Goal: Task Accomplishment & Management: Use online tool/utility

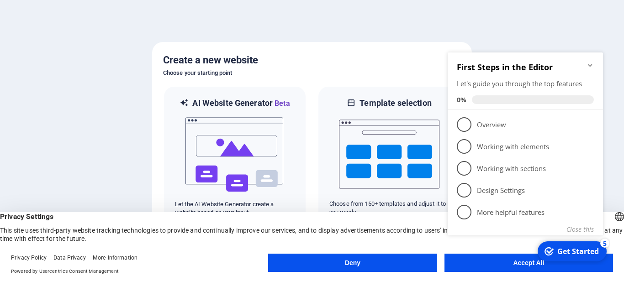
click at [521, 263] on div "checkmark Get Started 5 First Steps in the Editor Let's guide you through the t…" at bounding box center [527, 154] width 166 height 222
click at [573, 254] on div "Get Started" at bounding box center [578, 252] width 42 height 10
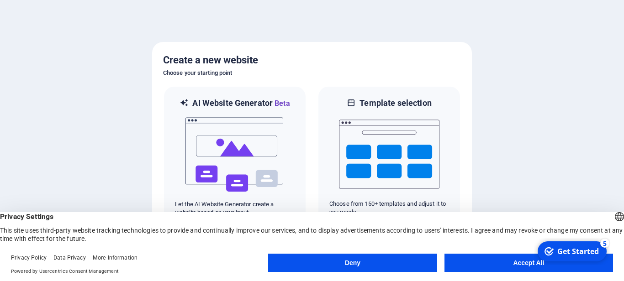
click at [513, 263] on button "Accept All" at bounding box center [528, 263] width 169 height 18
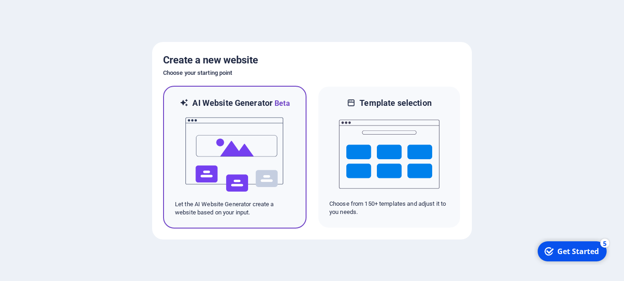
click at [245, 121] on img at bounding box center [234, 154] width 100 height 91
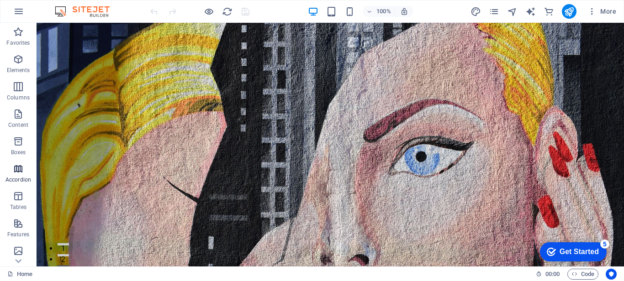
click at [20, 172] on icon "button" at bounding box center [18, 168] width 11 height 11
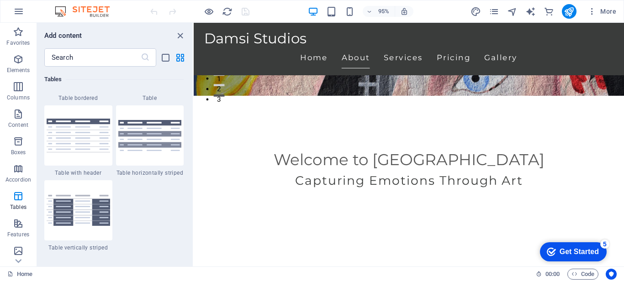
scroll to position [3378, 0]
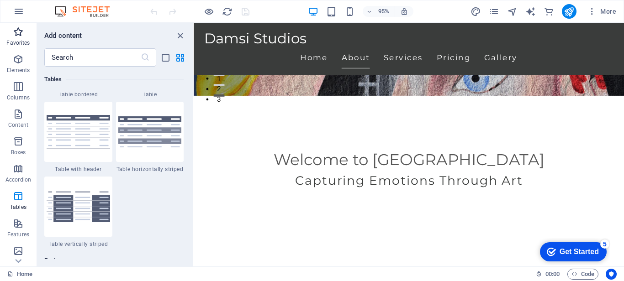
click at [14, 37] on span "Favorites" at bounding box center [18, 37] width 37 height 22
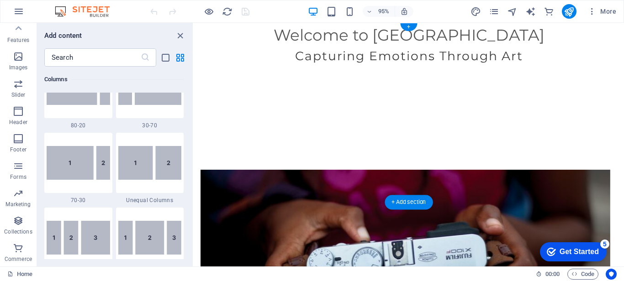
scroll to position [0, 0]
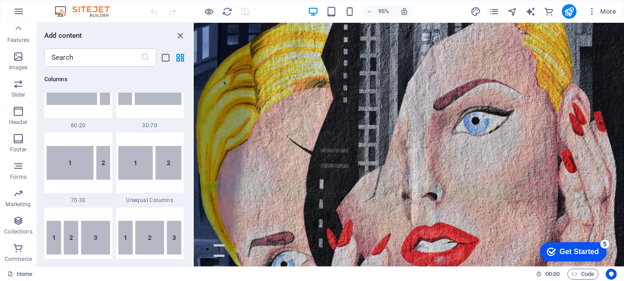
click at [574, 248] on div "Get Started" at bounding box center [578, 252] width 39 height 8
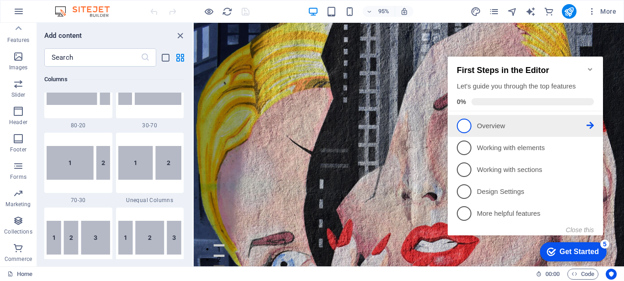
click at [467, 126] on span "1" at bounding box center [464, 126] width 15 height 15
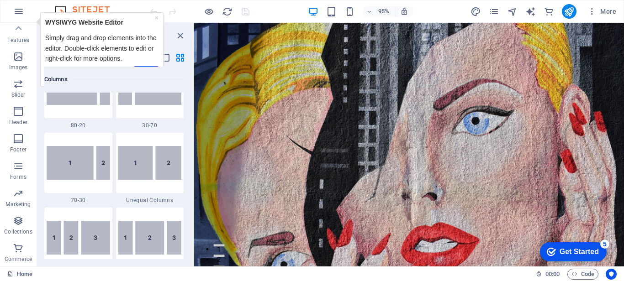
click at [568, 250] on div "Get Started" at bounding box center [578, 252] width 39 height 8
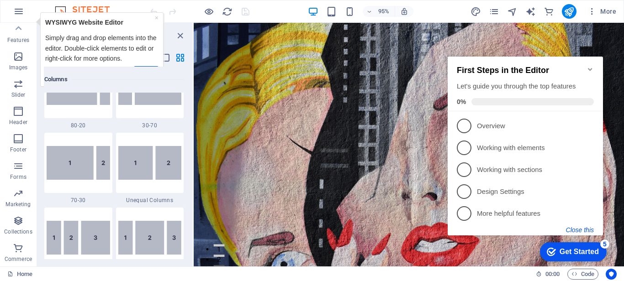
click at [584, 228] on button "Close this" at bounding box center [580, 229] width 28 height 7
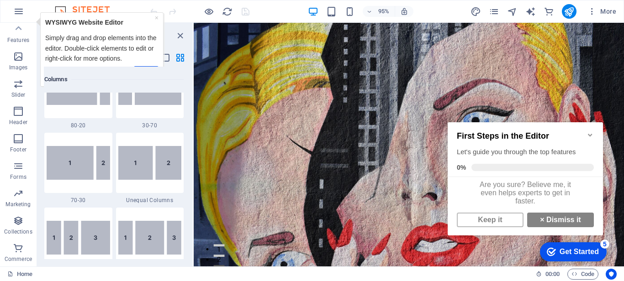
click at [574, 256] on div "Get Started" at bounding box center [578, 252] width 39 height 8
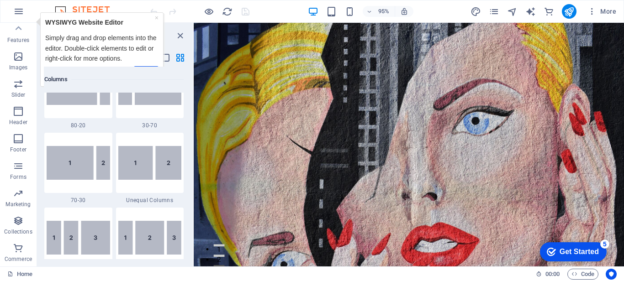
click at [599, 256] on div "Get Started" at bounding box center [578, 252] width 39 height 8
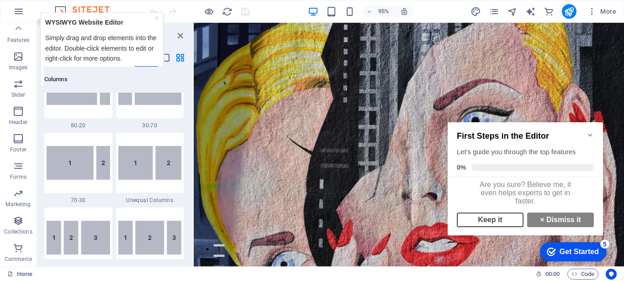
click at [488, 227] on link "Keep it" at bounding box center [490, 220] width 67 height 15
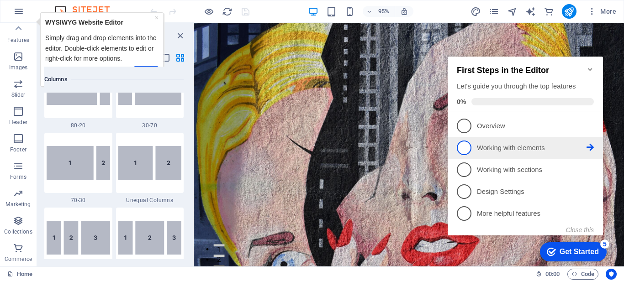
click at [505, 141] on link "2 Working with elements - incomplete" at bounding box center [525, 148] width 137 height 15
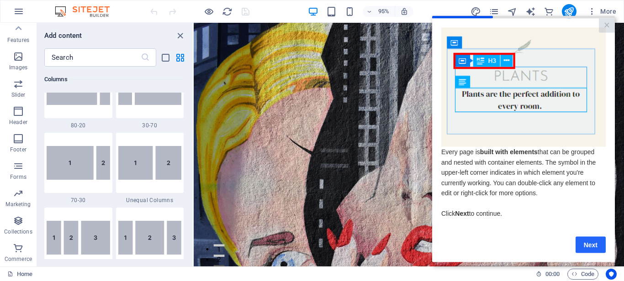
click at [588, 242] on link "Next" at bounding box center [590, 245] width 30 height 16
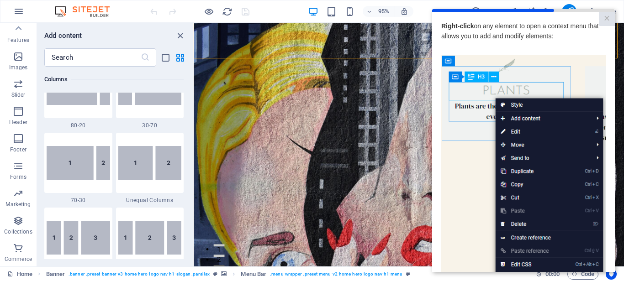
click at [556, 53] on div at bounding box center [523, 51] width 164 height 7
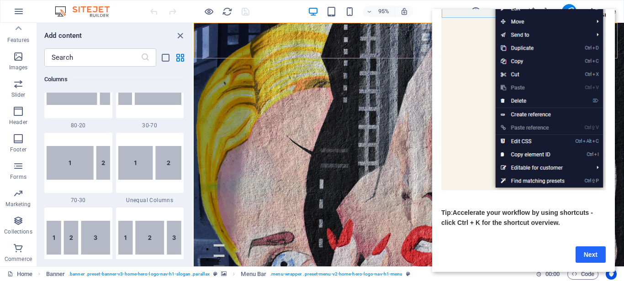
click at [602, 247] on link "Next" at bounding box center [590, 255] width 30 height 16
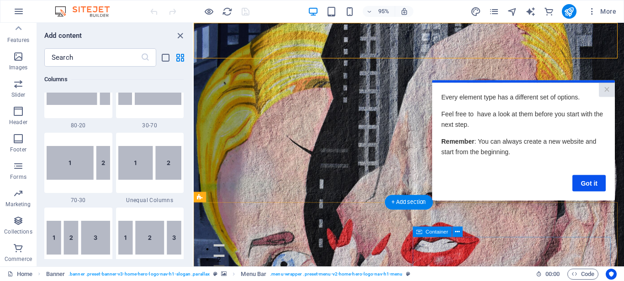
scroll to position [0, 0]
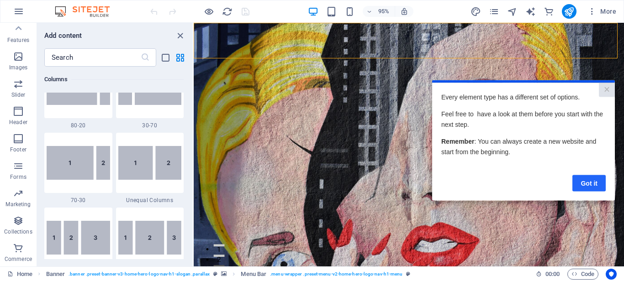
click at [589, 181] on link "Got it" at bounding box center [588, 183] width 33 height 16
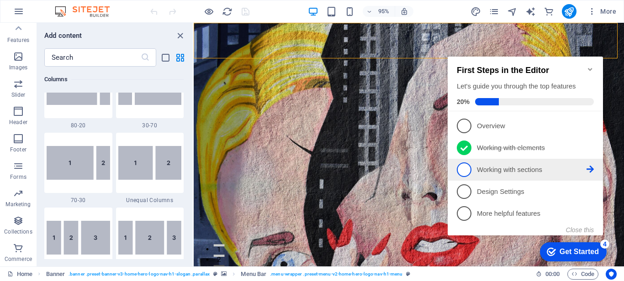
click at [515, 166] on p "Working with sections - incomplete" at bounding box center [532, 170] width 110 height 10
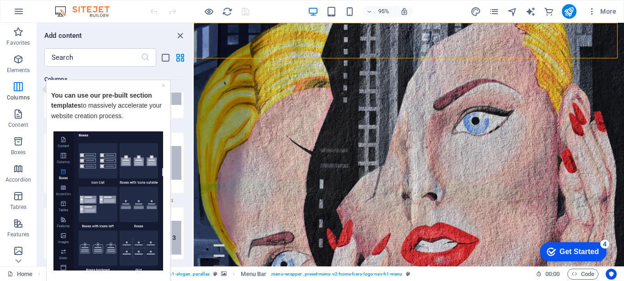
click at [585, 245] on div "checkmark Get Started 4" at bounding box center [573, 251] width 67 height 19
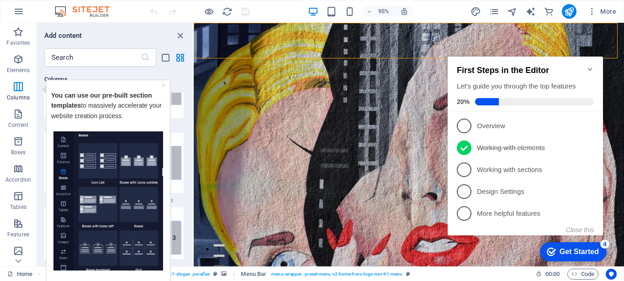
click at [165, 83] on div "× You can use our pre-built section templates to massively accelerate your webs…" at bounding box center [108, 196] width 119 height 229
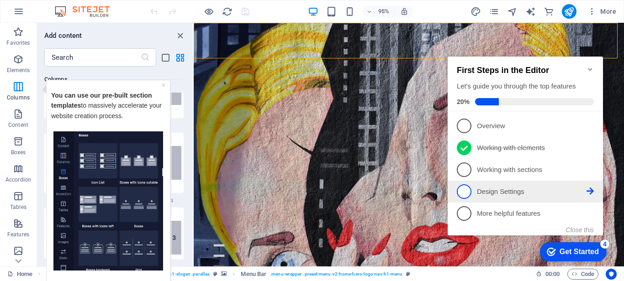
click at [489, 187] on p "Design Settings - incomplete" at bounding box center [532, 192] width 110 height 10
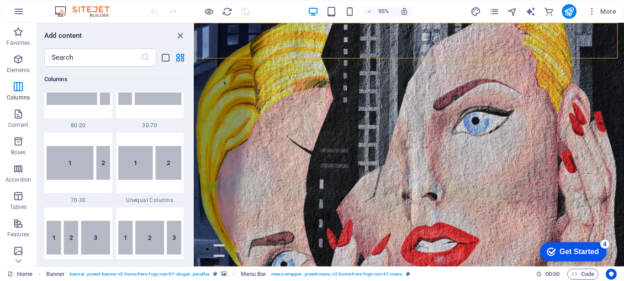
click at [584, 248] on div "Get Started" at bounding box center [578, 252] width 39 height 8
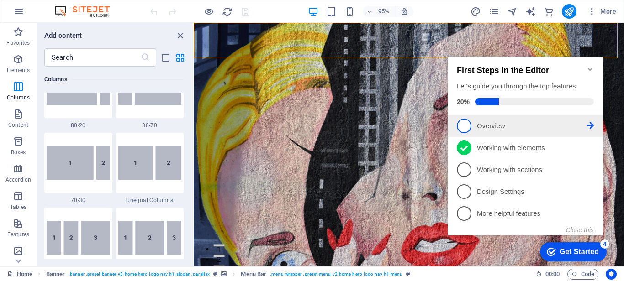
click at [485, 130] on link "1 Overview - incomplete" at bounding box center [525, 126] width 137 height 15
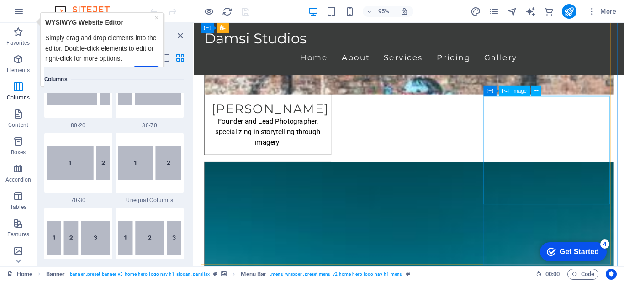
scroll to position [1991, 0]
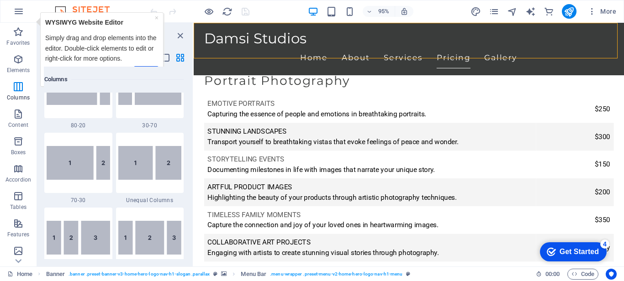
click at [568, 252] on div "Get Started" at bounding box center [578, 252] width 39 height 8
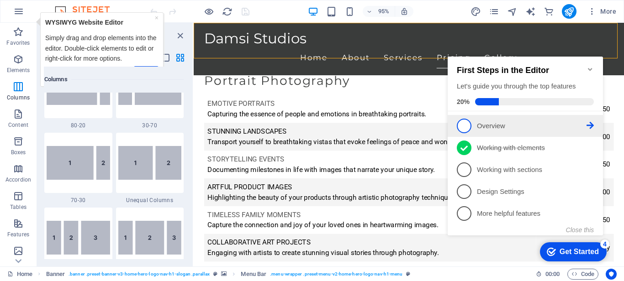
click at [590, 122] on icon at bounding box center [589, 125] width 7 height 7
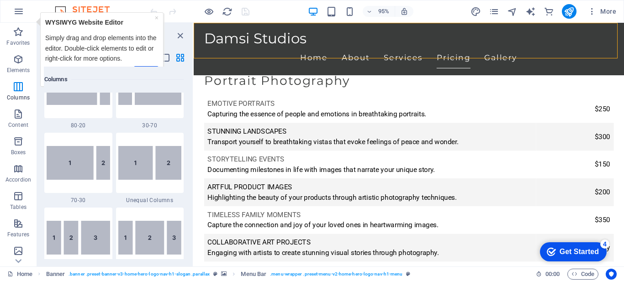
click at [149, 31] on div "Simply drag and drop elements into the editor. Double-click elements to edit or…" at bounding box center [101, 45] width 113 height 36
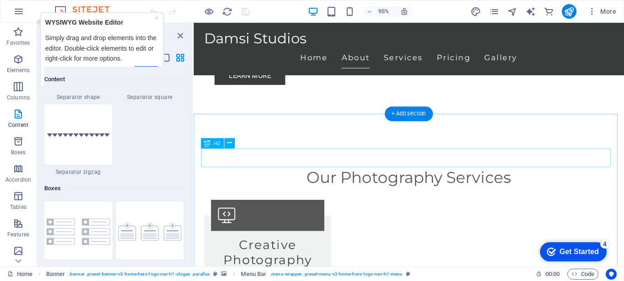
scroll to position [120, 0]
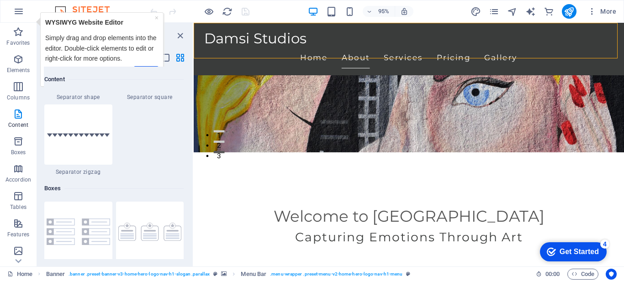
click at [584, 244] on div "checkmark Get Started 4" at bounding box center [573, 251] width 67 height 19
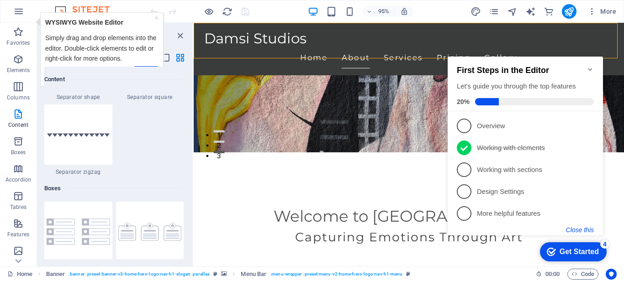
click at [586, 230] on button "Close this" at bounding box center [580, 229] width 28 height 7
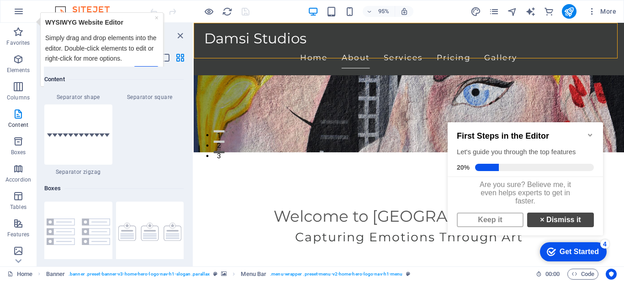
click at [553, 223] on link "× Dismiss it" at bounding box center [560, 220] width 67 height 15
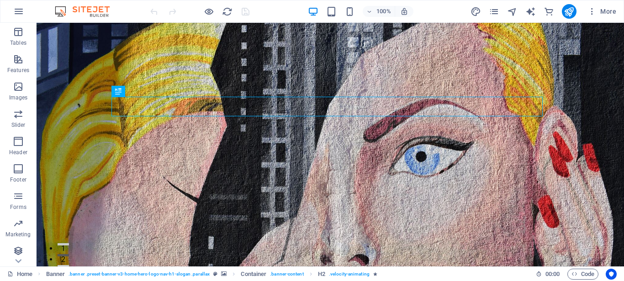
scroll to position [195, 0]
click at [18, 248] on icon "button" at bounding box center [18, 248] width 11 height 11
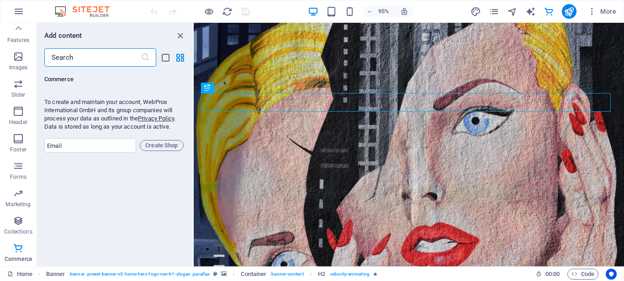
scroll to position [8843, 0]
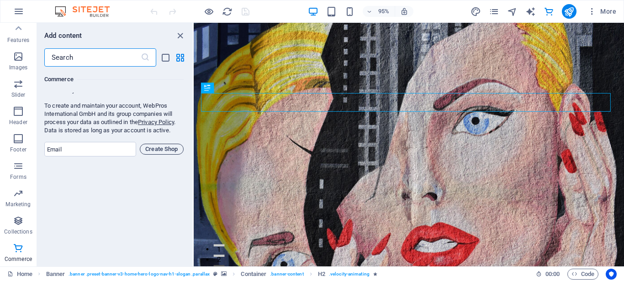
click at [161, 155] on span "Create Shop" at bounding box center [162, 149] width 36 height 11
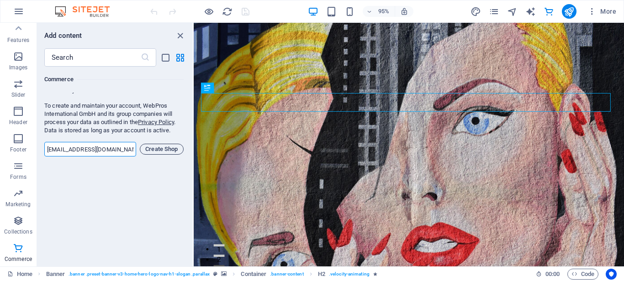
type input "[EMAIL_ADDRESS][DOMAIN_NAME]"
click at [169, 155] on span "Create Shop" at bounding box center [162, 149] width 36 height 11
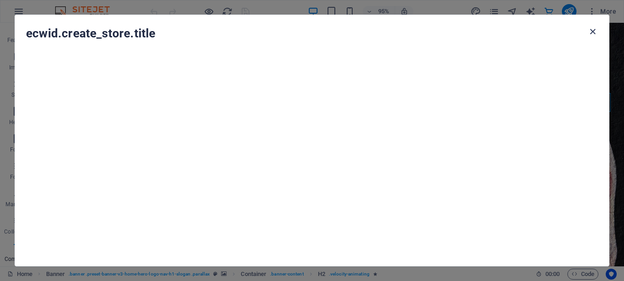
click at [592, 32] on icon "button" at bounding box center [592, 31] width 11 height 11
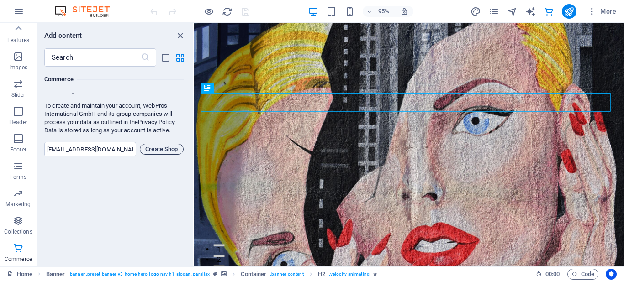
click at [170, 155] on span "Create Shop" at bounding box center [162, 149] width 36 height 11
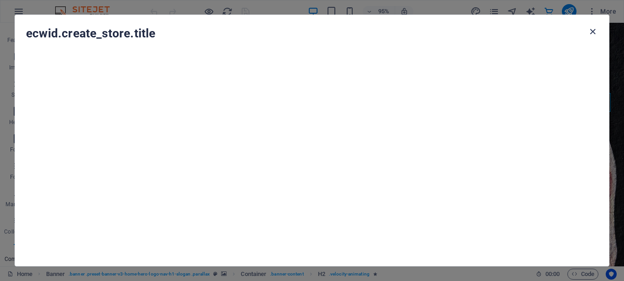
click at [592, 30] on icon "button" at bounding box center [592, 31] width 11 height 11
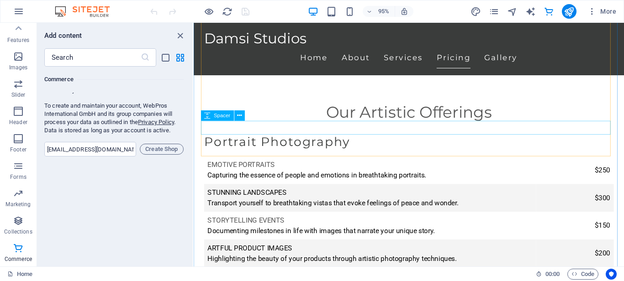
scroll to position [1365, 0]
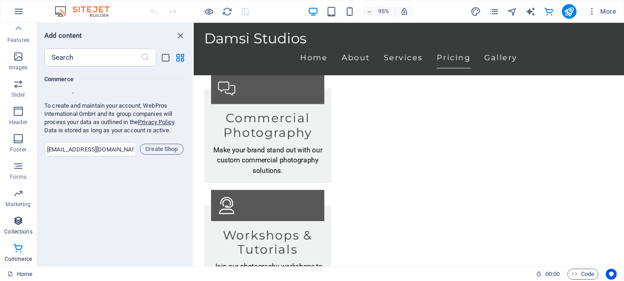
click at [18, 224] on icon "button" at bounding box center [18, 221] width 11 height 11
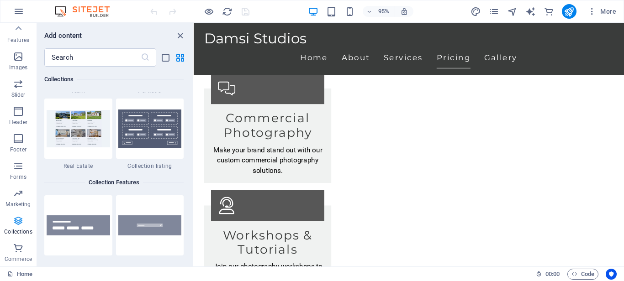
scroll to position [8359, 0]
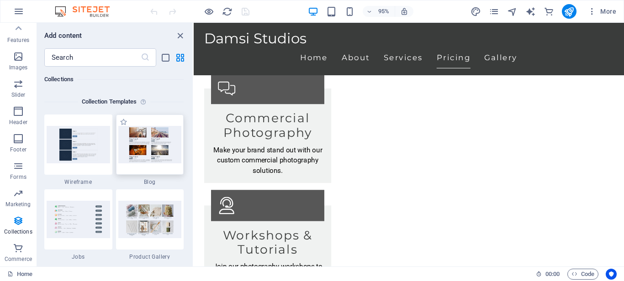
click at [129, 154] on img at bounding box center [149, 144] width 63 height 37
click at [17, 168] on icon "button" at bounding box center [18, 166] width 11 height 11
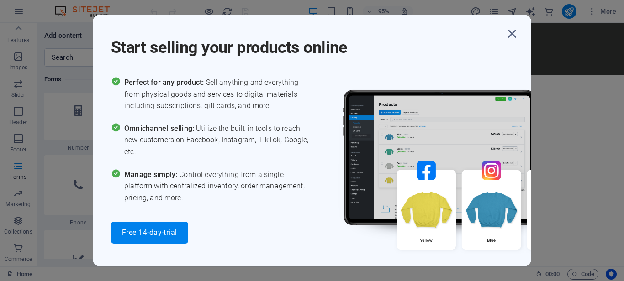
scroll to position [6994, 0]
click at [514, 34] on icon "button" at bounding box center [512, 34] width 16 height 16
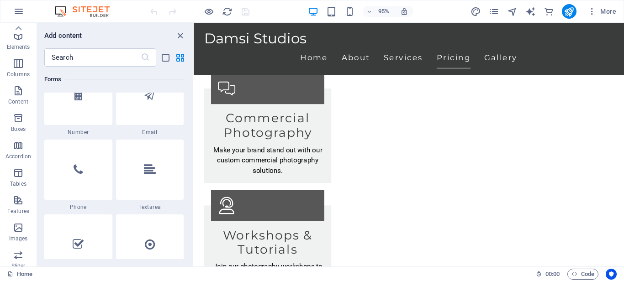
scroll to position [0, 0]
